Goal: Find specific page/section: Find specific page/section

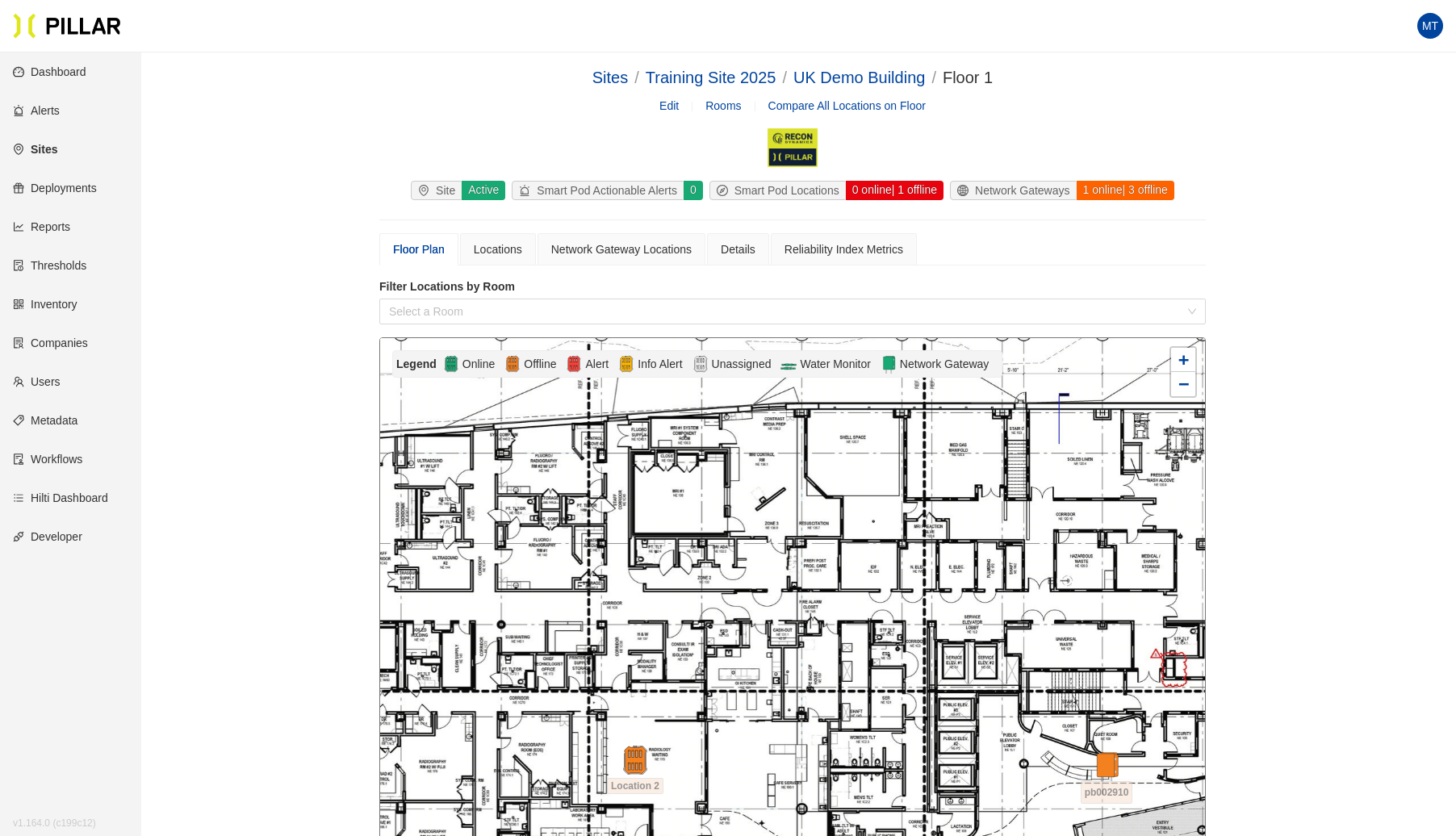
click at [57, 152] on link "Sites" at bounding box center [35, 149] width 44 height 13
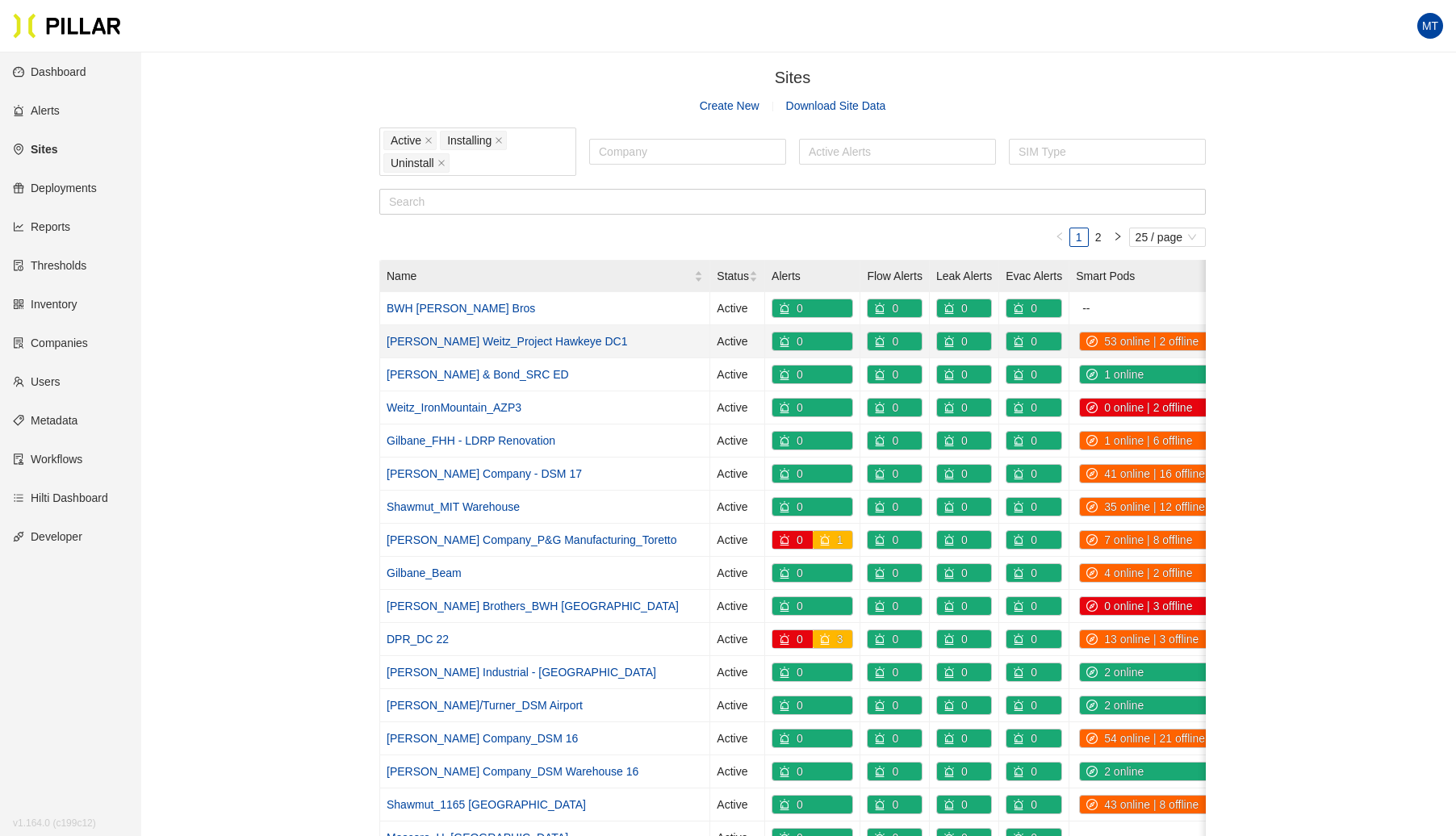
click at [516, 336] on link "[PERSON_NAME] Weitz_Project Hawkeye DC1" at bounding box center [507, 341] width 242 height 13
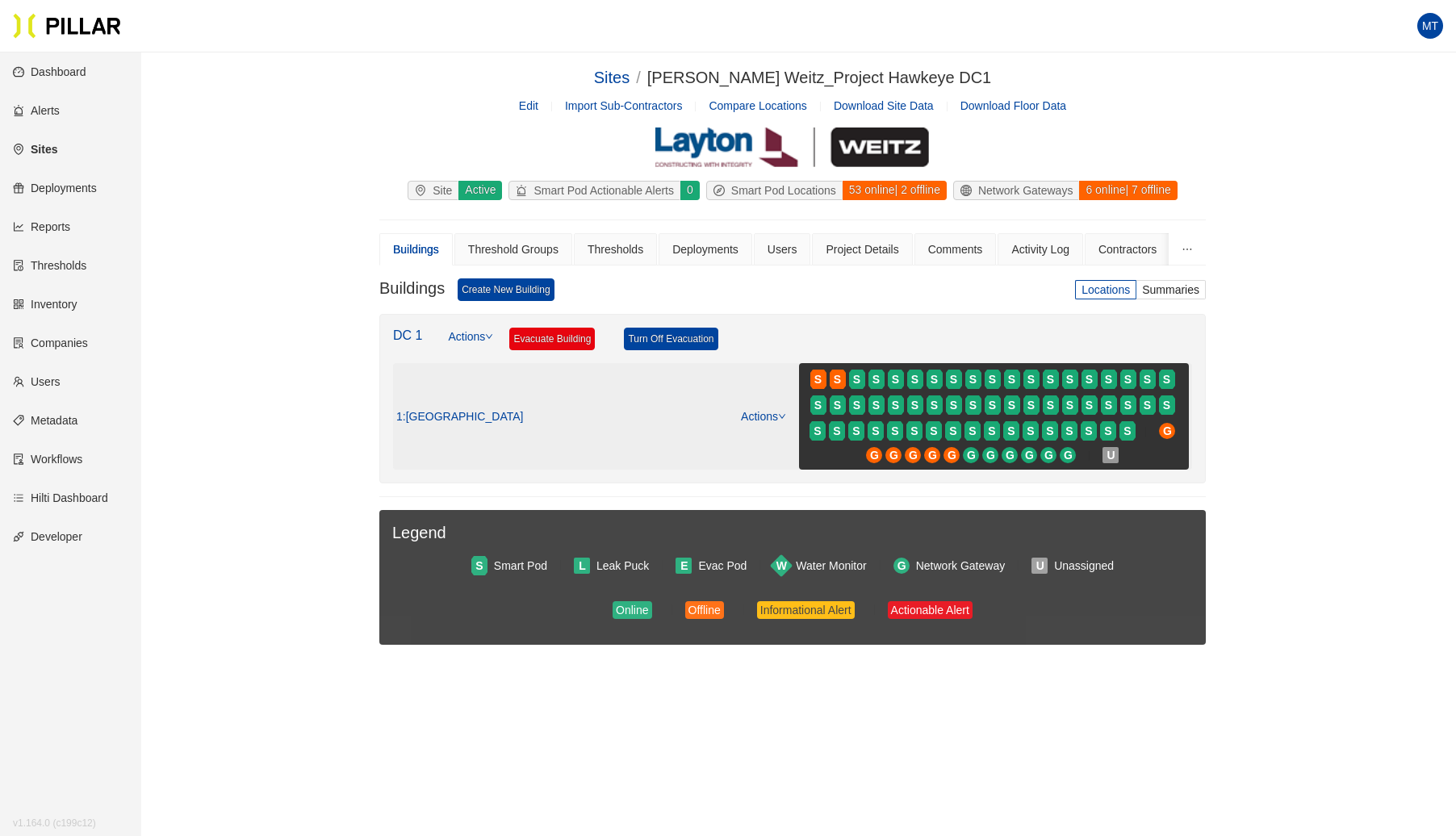
click at [782, 412] on icon "down" at bounding box center [782, 416] width 8 height 8
click at [787, 435] on link "View/Edit Floor Plan" at bounding box center [798, 438] width 101 height 18
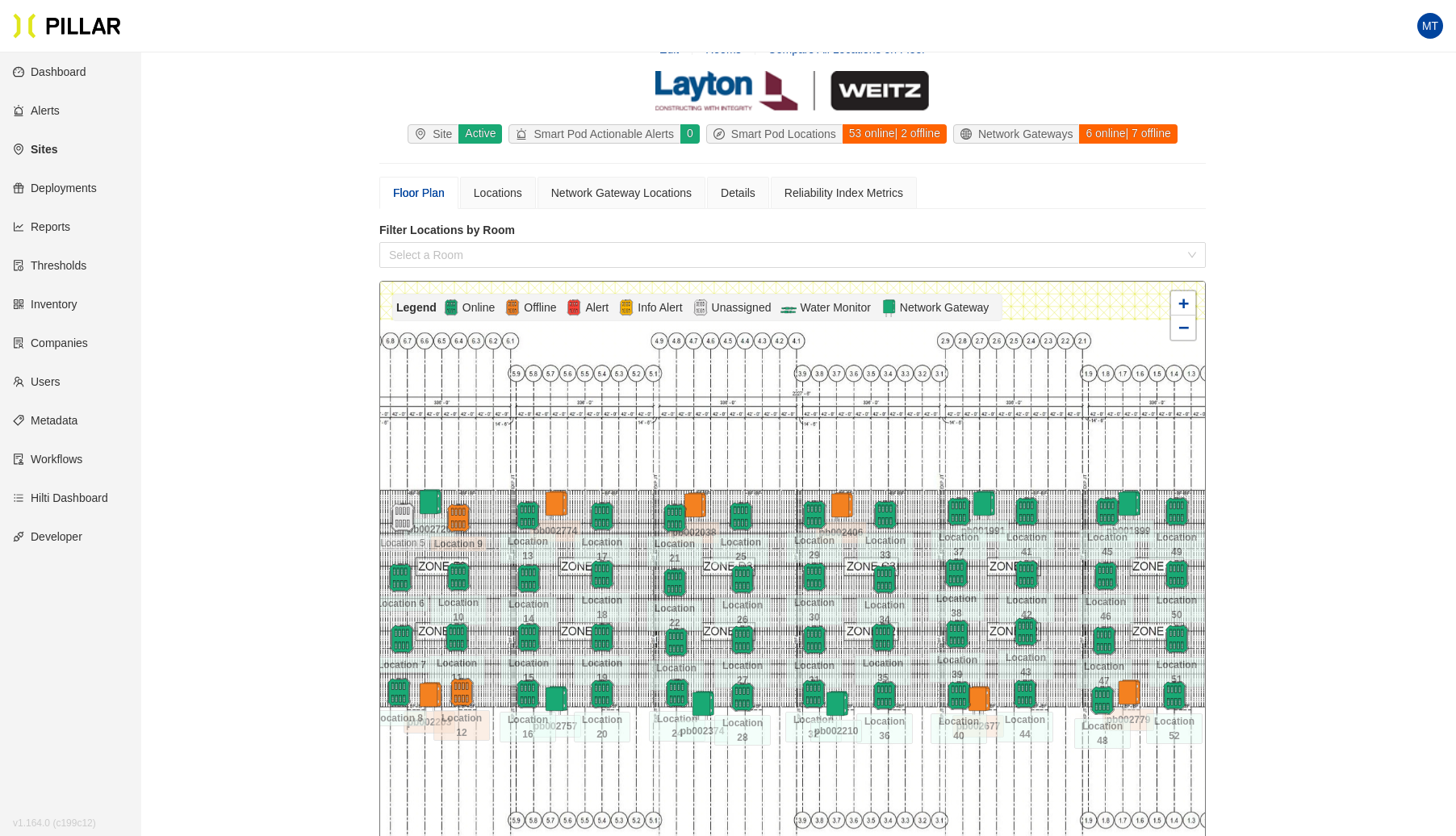
scroll to position [237, 0]
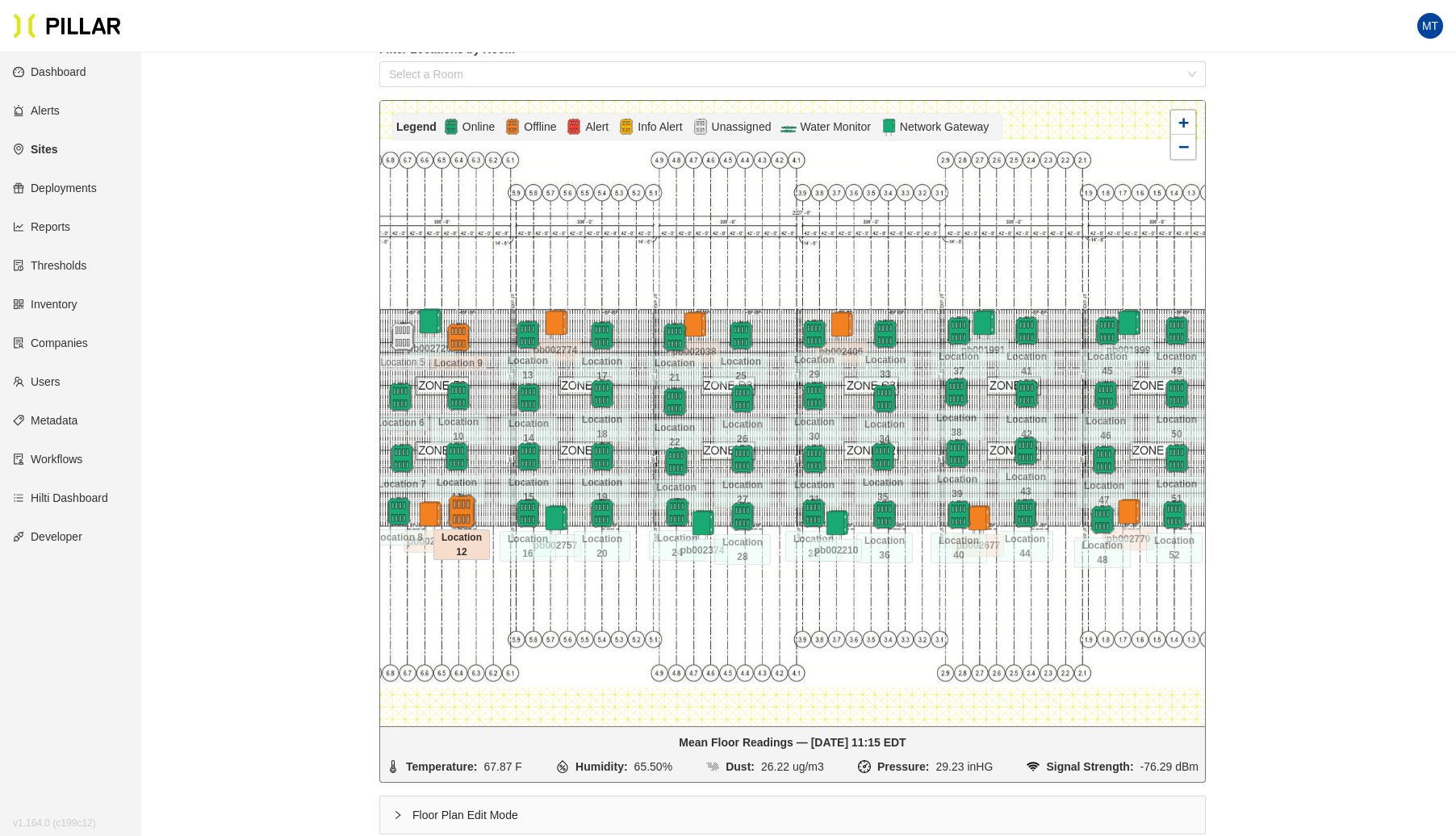
click at [463, 511] on img at bounding box center [461, 512] width 35 height 35
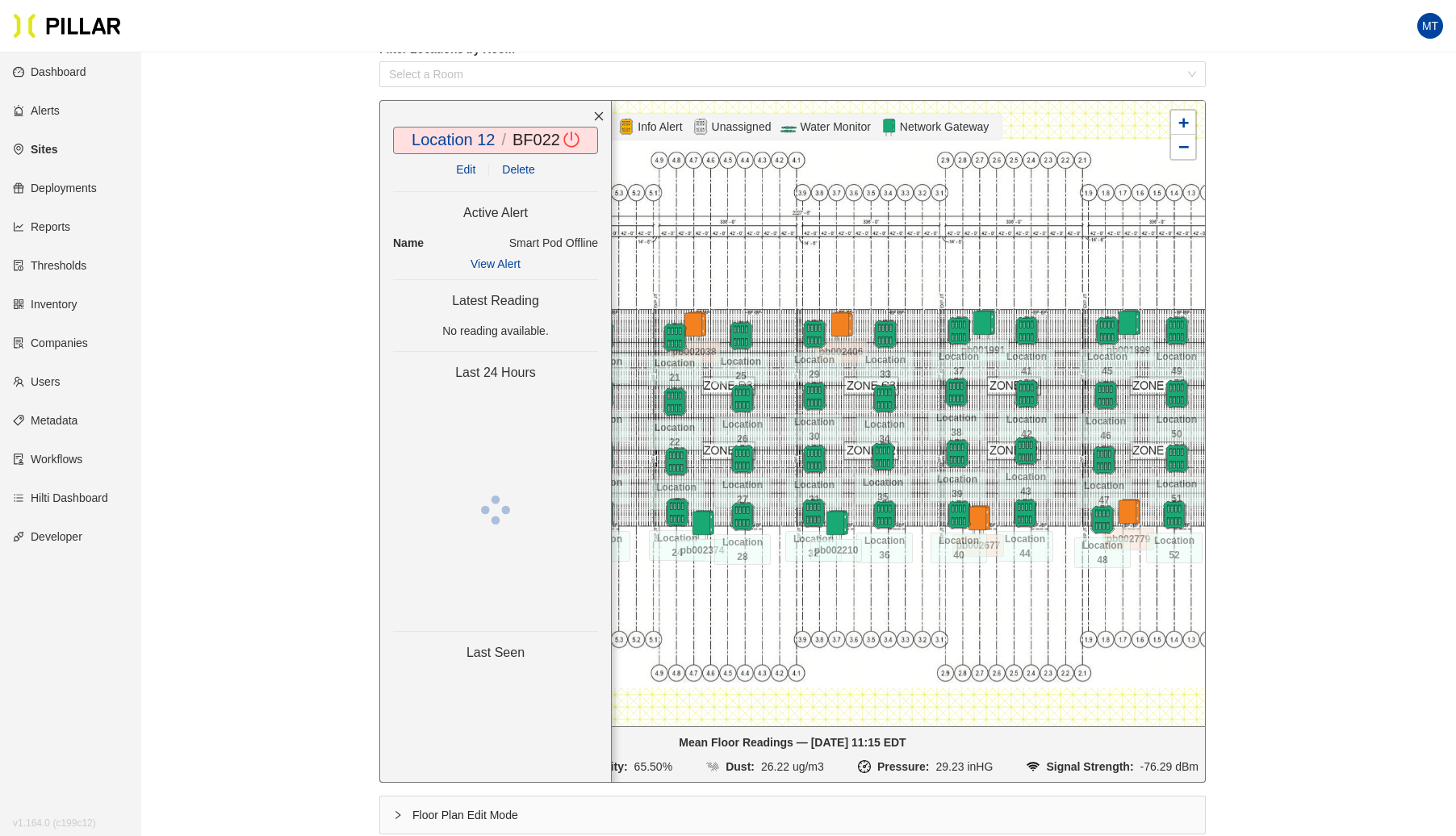
click at [461, 328] on p "No reading available." at bounding box center [495, 330] width 205 height 18
click at [602, 119] on icon "close" at bounding box center [599, 116] width 11 height 11
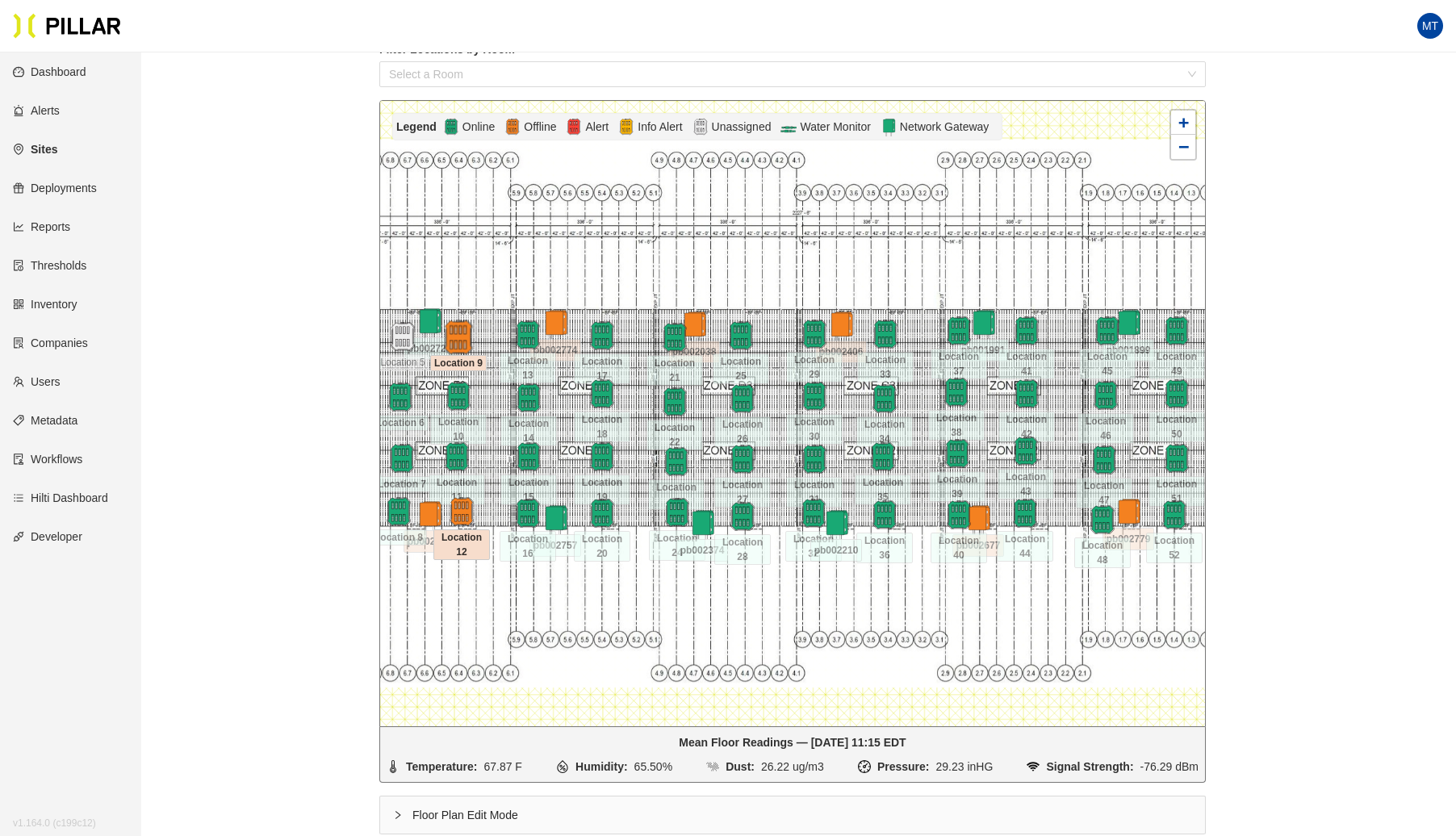
click at [451, 333] on img at bounding box center [459, 338] width 35 height 35
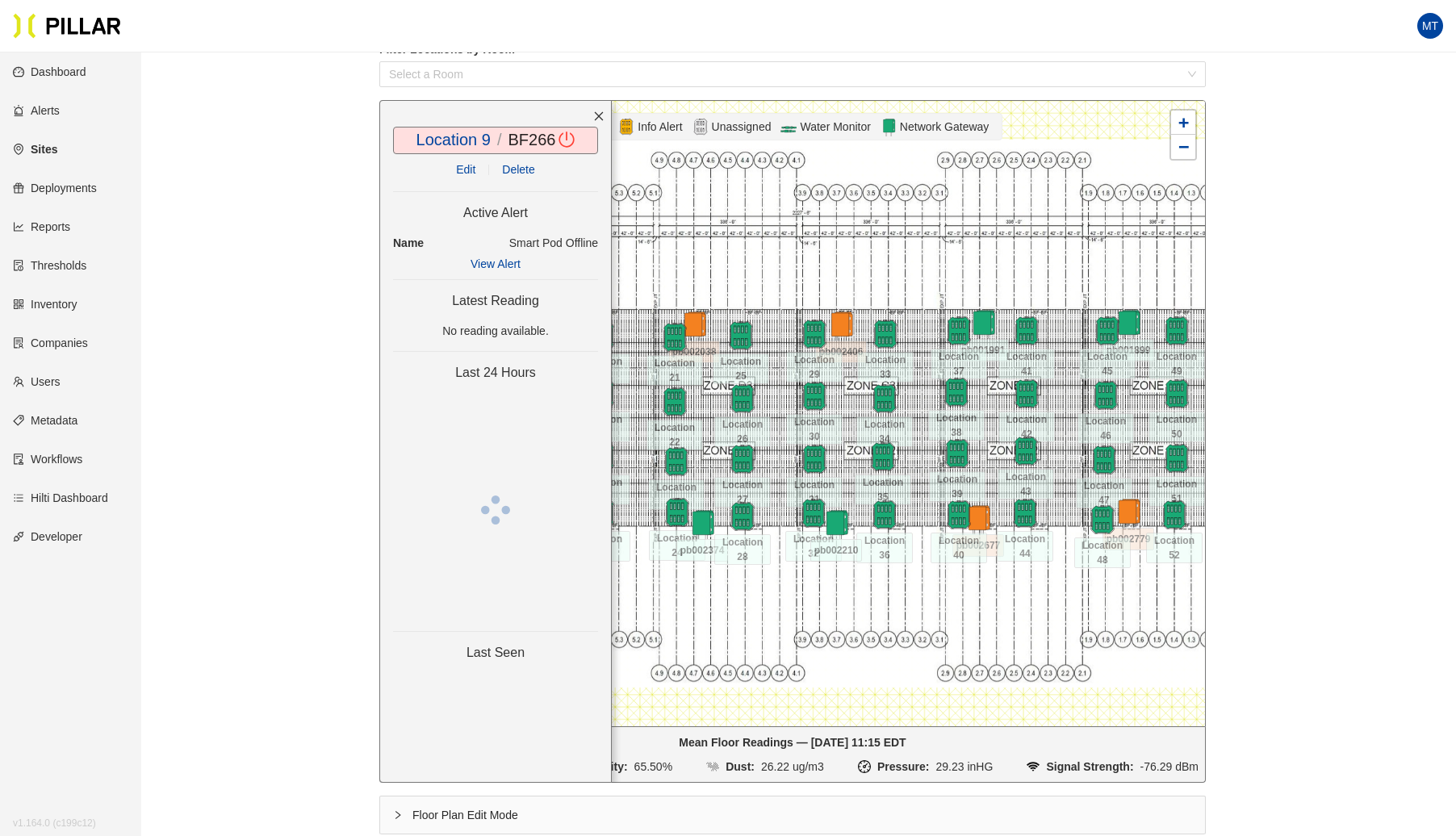
click at [455, 334] on p "No reading available." at bounding box center [495, 330] width 205 height 18
click at [595, 113] on icon "close" at bounding box center [600, 117] width 9 height 9
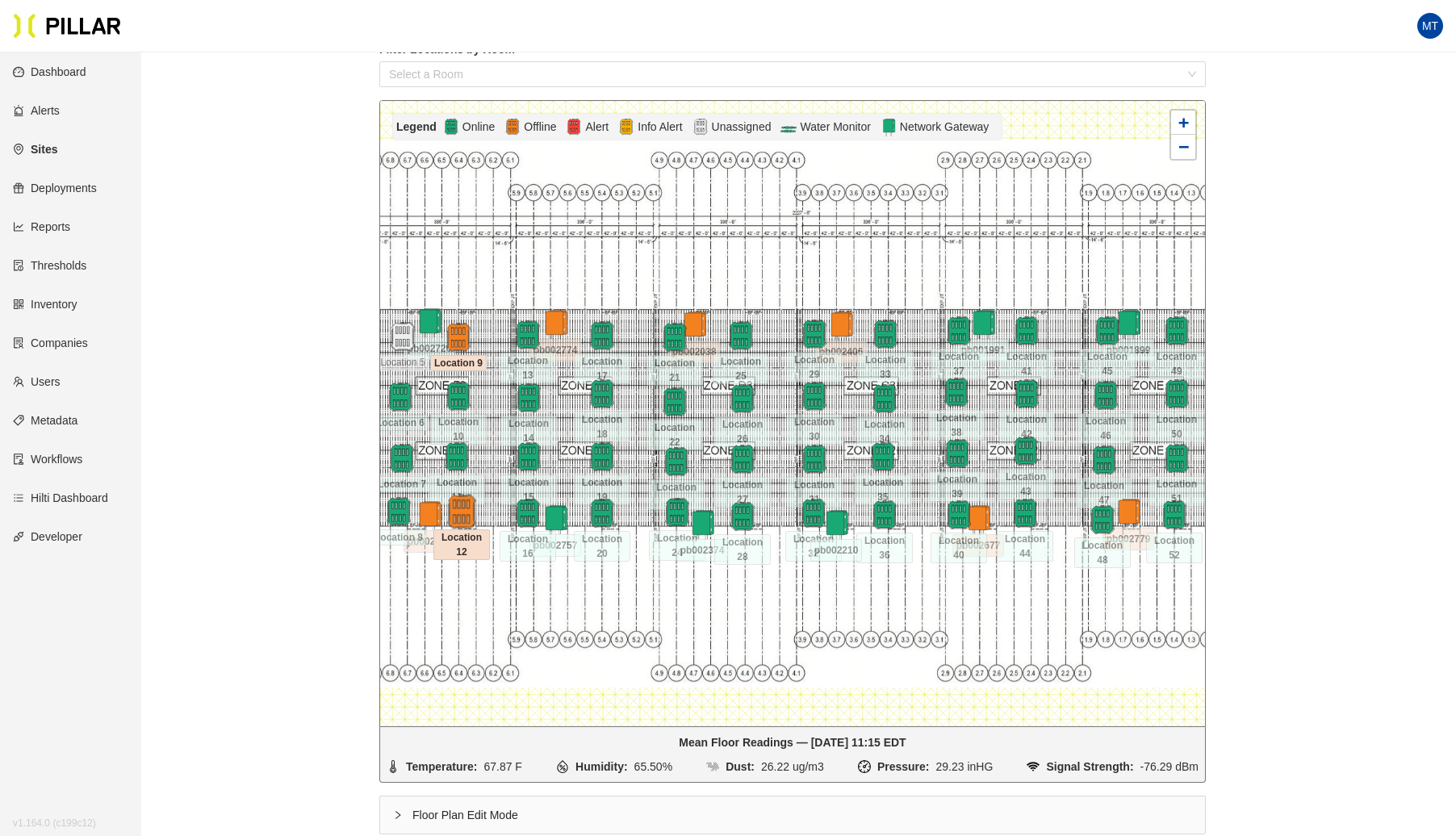
click at [460, 507] on img at bounding box center [461, 512] width 35 height 35
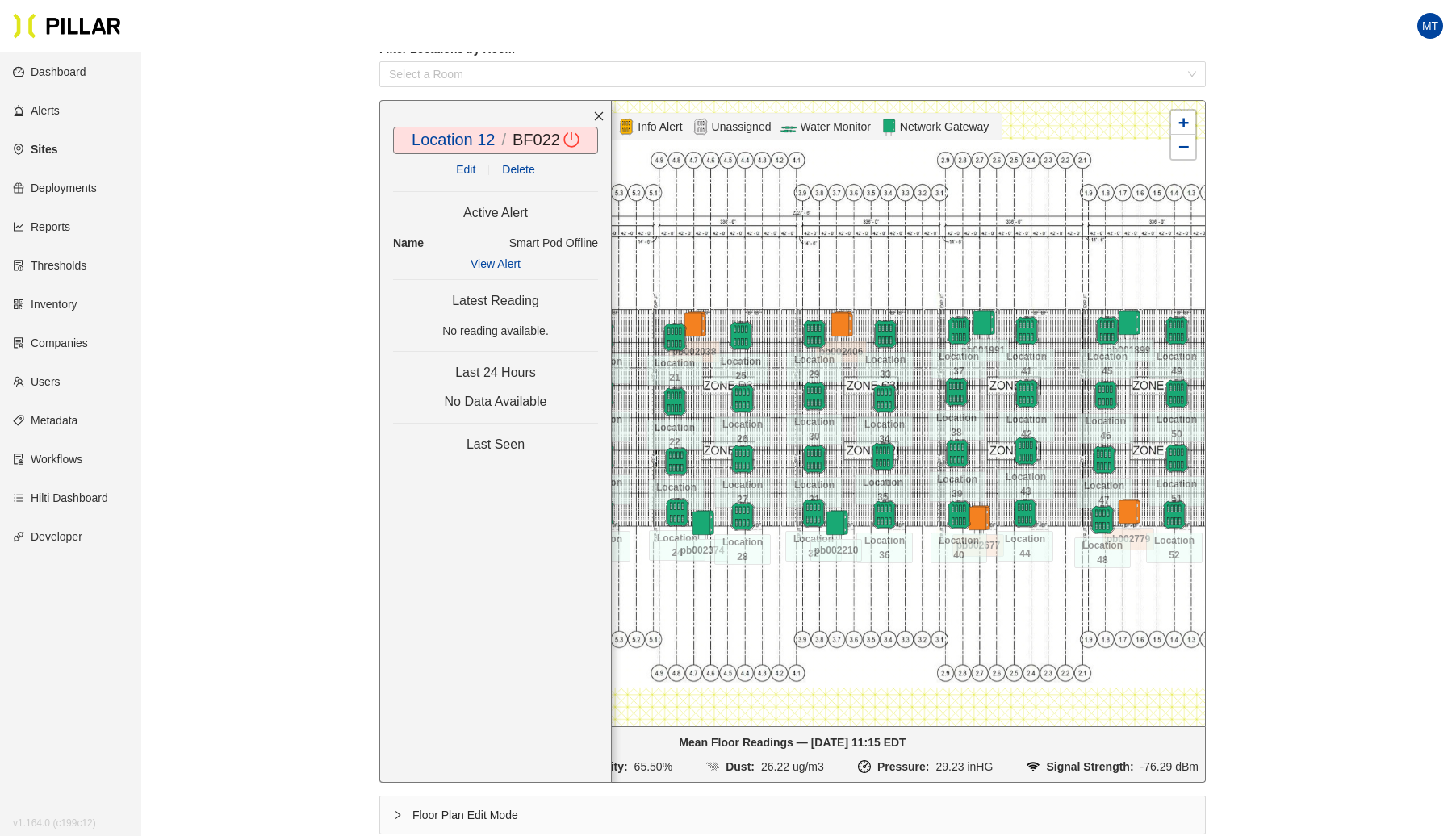
click at [599, 112] on icon "close" at bounding box center [599, 116] width 11 height 11
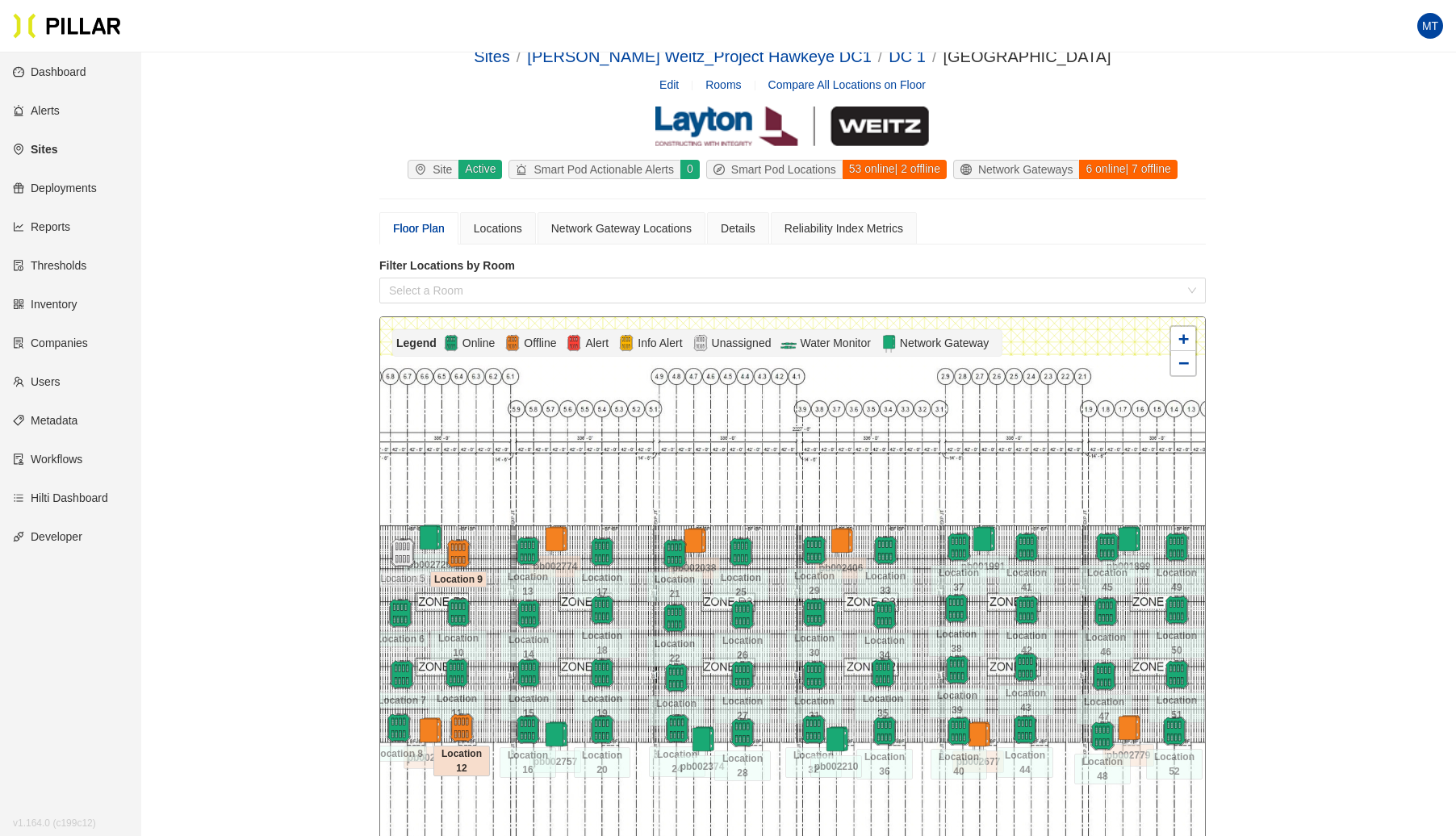
scroll to position [0, 0]
